Goal: Information Seeking & Learning: Learn about a topic

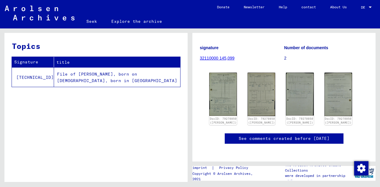
scroll to position [83, 0]
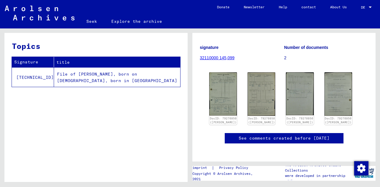
click at [92, 22] on font "Seek" at bounding box center [91, 21] width 11 height 5
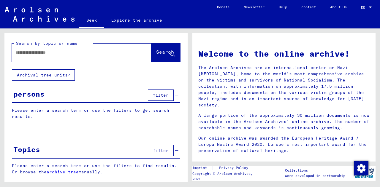
click at [68, 75] on icon at bounding box center [69, 75] width 2 height 4
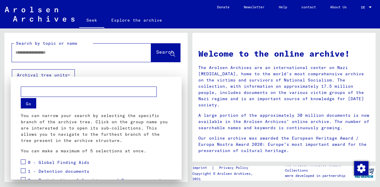
click at [65, 53] on div at bounding box center [190, 93] width 380 height 187
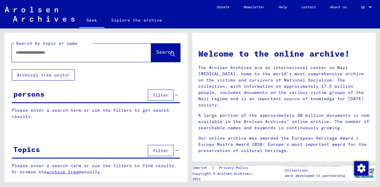
click at [65, 53] on input "text" at bounding box center [74, 53] width 118 height 6
click at [68, 73] on icon at bounding box center [69, 75] width 2 height 4
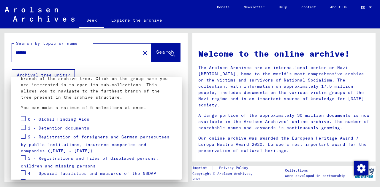
scroll to position [44, 0]
click at [76, 53] on div at bounding box center [190, 93] width 380 height 187
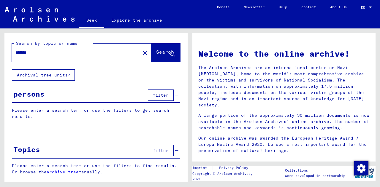
click at [76, 53] on input "*******" at bounding box center [74, 53] width 118 height 6
type input "**********"
click at [68, 74] on icon at bounding box center [69, 75] width 2 height 4
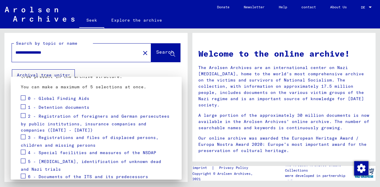
scroll to position [66, 0]
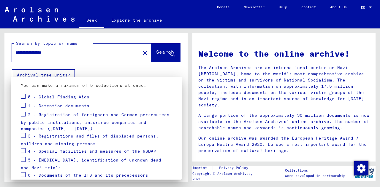
click at [156, 51] on div at bounding box center [190, 93] width 380 height 187
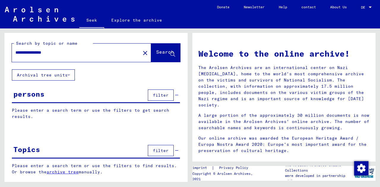
click at [156, 53] on font "Search" at bounding box center [165, 52] width 18 height 6
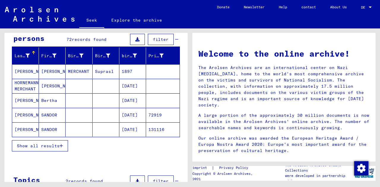
scroll to position [56, 0]
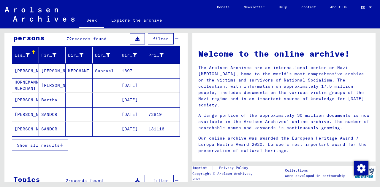
click at [42, 128] on font "SANDOR" at bounding box center [49, 128] width 16 height 5
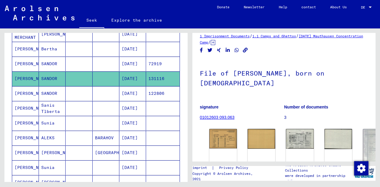
scroll to position [109, 0]
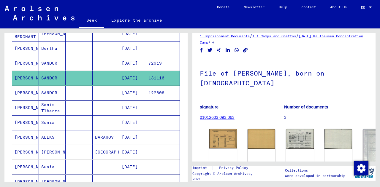
click at [101, 136] on font "BARAHOV" at bounding box center [104, 137] width 19 height 5
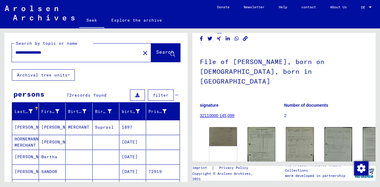
click at [68, 75] on icon at bounding box center [69, 75] width 2 height 4
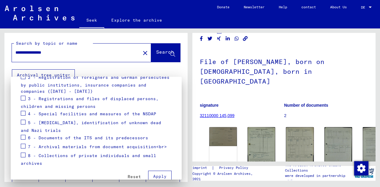
scroll to position [103, 0]
click at [83, 99] on font "3 - Registrations and files of displaced persons, children and missing persons" at bounding box center [90, 102] width 138 height 13
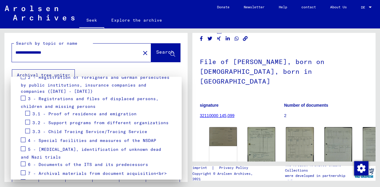
click at [73, 122] on font "3.2 - Support programs from different organizations" at bounding box center [100, 122] width 136 height 5
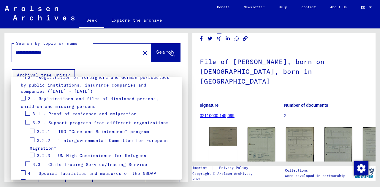
click at [80, 131] on font "3.2.1 - IRO “Care and Maintenance” program" at bounding box center [93, 131] width 112 height 5
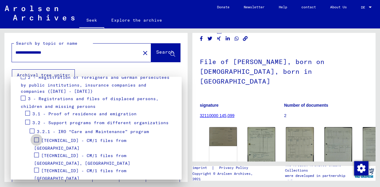
click at [37, 139] on span at bounding box center [36, 140] width 5 height 5
click at [37, 153] on span at bounding box center [36, 155] width 5 height 5
click at [37, 167] on label at bounding box center [36, 170] width 5 height 6
click at [36, 183] on span at bounding box center [36, 185] width 5 height 5
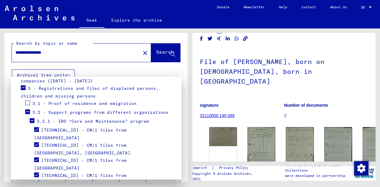
scroll to position [114, 0]
click at [36, 187] on span at bounding box center [36, 190] width 5 height 5
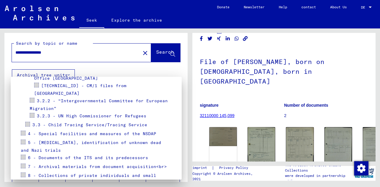
scroll to position [234, 0]
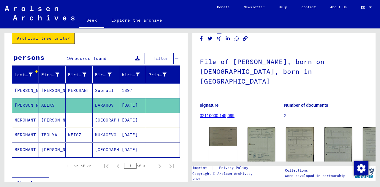
scroll to position [39, 0]
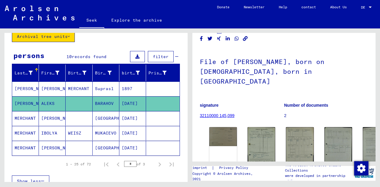
click at [104, 103] on font "BARAHOV" at bounding box center [104, 103] width 19 height 5
click at [104, 104] on font "BARAHOV" at bounding box center [104, 103] width 19 height 5
click at [46, 104] on font "ALEKS" at bounding box center [47, 103] width 13 height 5
click at [47, 118] on font "[PERSON_NAME]" at bounding box center [58, 118] width 35 height 5
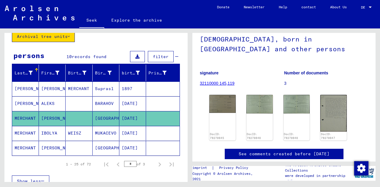
scroll to position [59, 0]
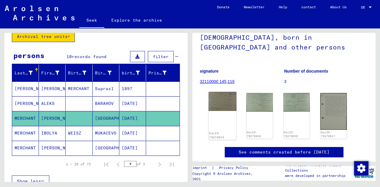
click at [226, 105] on img at bounding box center [223, 101] width 28 height 19
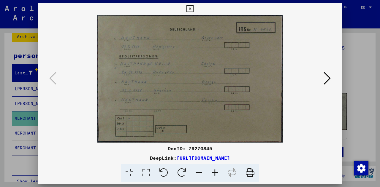
click at [329, 79] on icon at bounding box center [326, 78] width 7 height 14
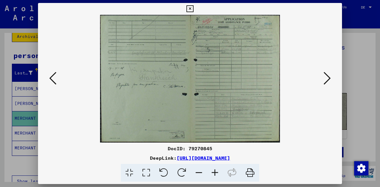
click at [329, 79] on icon at bounding box center [326, 78] width 7 height 14
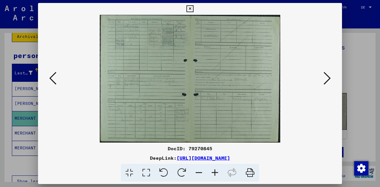
click at [329, 79] on icon at bounding box center [326, 78] width 7 height 14
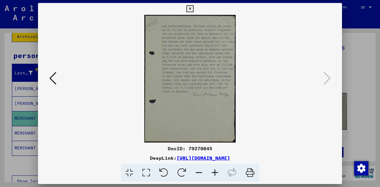
click at [190, 12] on icon at bounding box center [189, 8] width 7 height 7
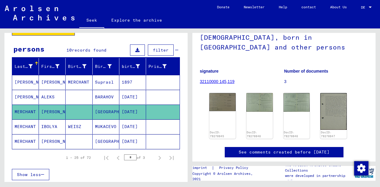
scroll to position [44, 0]
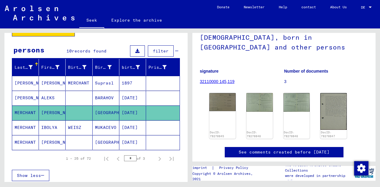
click at [126, 158] on input "*" at bounding box center [130, 159] width 12 height 6
click at [124, 157] on input "*" at bounding box center [130, 159] width 12 height 6
type input "*"
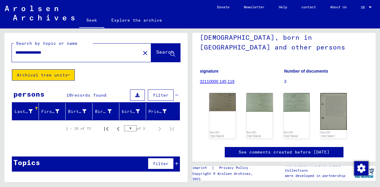
type input "*"
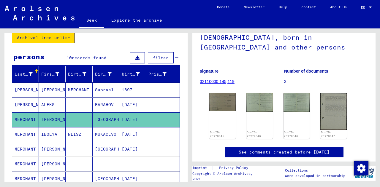
scroll to position [38, 0]
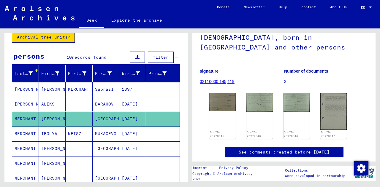
click at [49, 103] on font "ALEKS" at bounding box center [47, 103] width 13 height 5
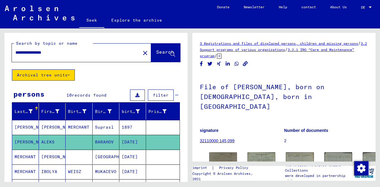
click at [41, 53] on input "**********" at bounding box center [75, 53] width 121 height 6
drag, startPoint x: 41, startPoint y: 53, endPoint x: 9, endPoint y: 53, distance: 31.8
click at [9, 53] on div "**********" at bounding box center [95, 51] width 183 height 37
type input "*******"
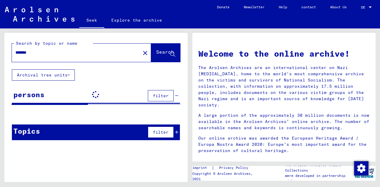
click at [80, 77] on div "Search by topic or name ******* close Search Archival tree units persons filter…" at bounding box center [95, 89] width 183 height 112
click at [64, 75] on font "Archival tree units" at bounding box center [42, 74] width 51 height 5
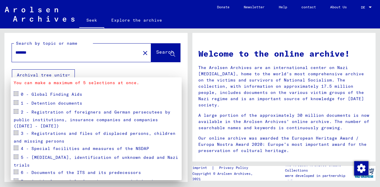
scroll to position [58, 0]
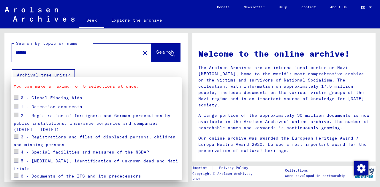
click at [51, 137] on font "3 - Registrations and files of displaced persons, children and missing persons" at bounding box center [95, 140] width 162 height 13
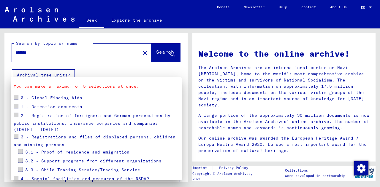
click at [65, 161] on font "3.2 - Support programs from different organizations" at bounding box center [93, 160] width 136 height 5
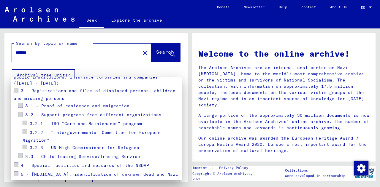
scroll to position [104, 0]
click at [59, 124] on font "3.2.1 - IRO “Care and Maintenance” program" at bounding box center [86, 124] width 112 height 5
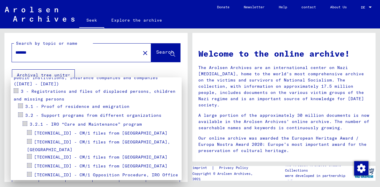
click at [30, 132] on span at bounding box center [29, 132] width 5 height 5
click at [30, 141] on span at bounding box center [29, 141] width 5 height 5
click at [30, 154] on span at bounding box center [29, 156] width 5 height 5
click at [30, 163] on span at bounding box center [29, 165] width 5 height 5
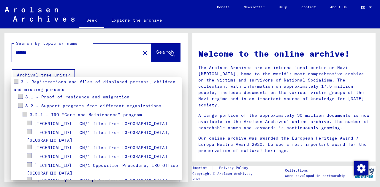
scroll to position [113, 0]
click at [29, 123] on span at bounding box center [29, 123] width 5 height 5
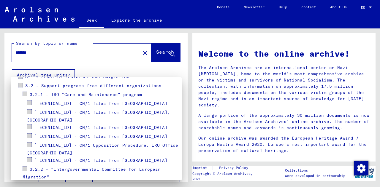
scroll to position [134, 0]
click at [29, 124] on span at bounding box center [29, 126] width 5 height 5
click at [151, 53] on div at bounding box center [190, 93] width 380 height 187
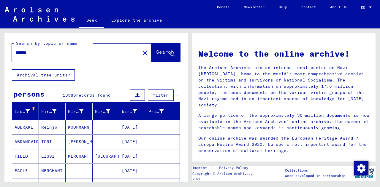
click at [156, 53] on font "Search" at bounding box center [165, 52] width 18 height 6
click at [156, 52] on font "Search" at bounding box center [165, 52] width 18 height 6
click at [151, 59] on button "Search" at bounding box center [165, 53] width 29 height 18
click at [126, 69] on div "Search by topic or name ******* close Search" at bounding box center [95, 51] width 183 height 37
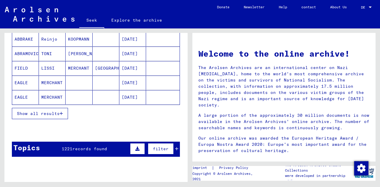
scroll to position [0, 0]
